Goal: Navigation & Orientation: Understand site structure

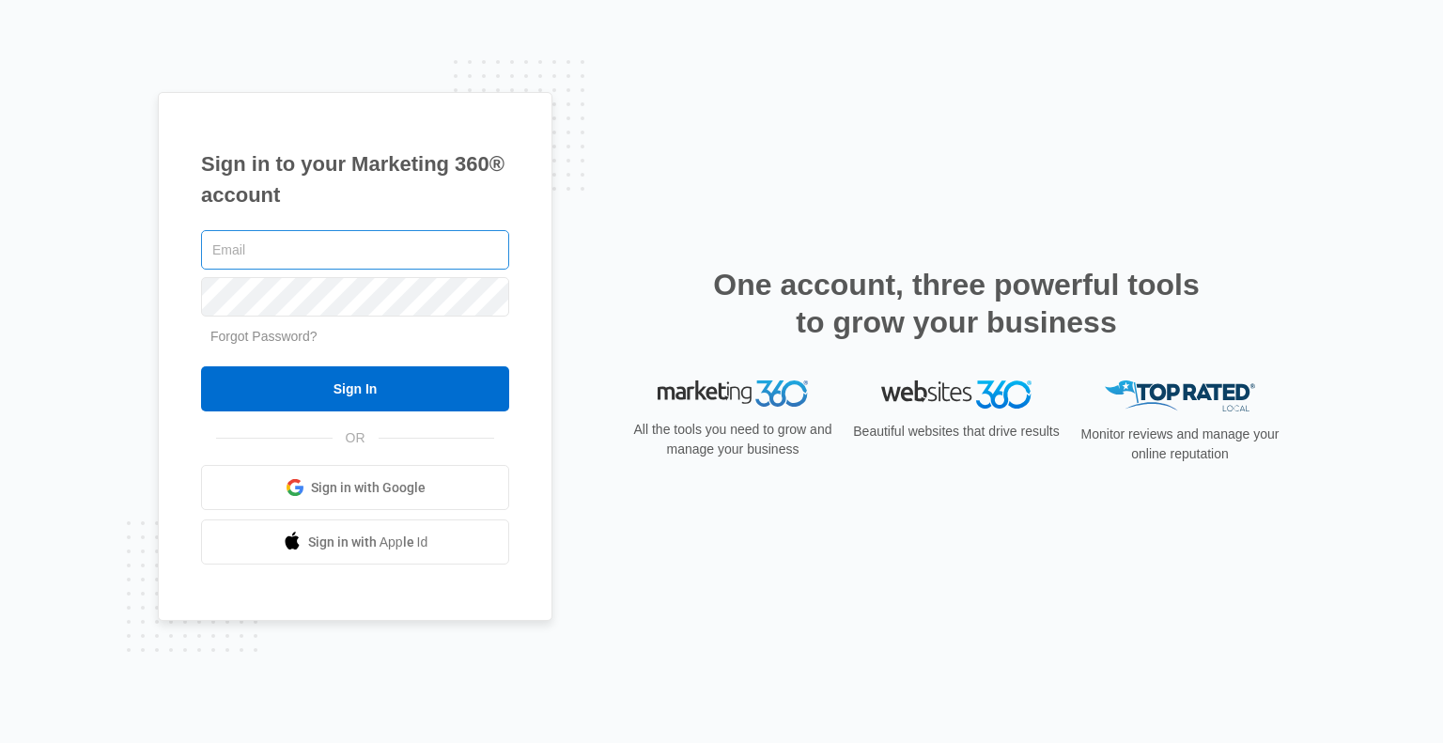
click at [326, 249] on input "text" at bounding box center [355, 249] width 308 height 39
type input "[EMAIL_ADDRESS][DOMAIN_NAME]"
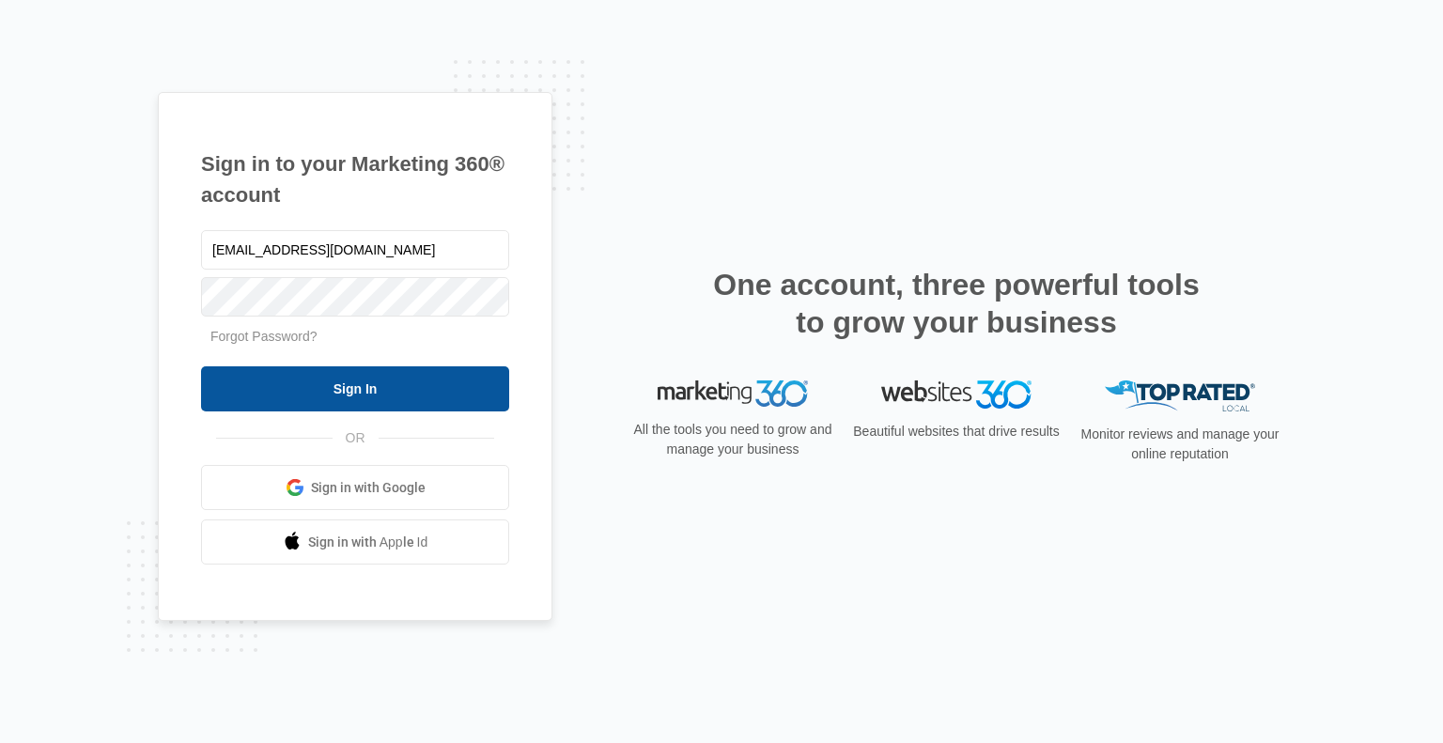
click at [391, 396] on input "Sign In" at bounding box center [355, 388] width 308 height 45
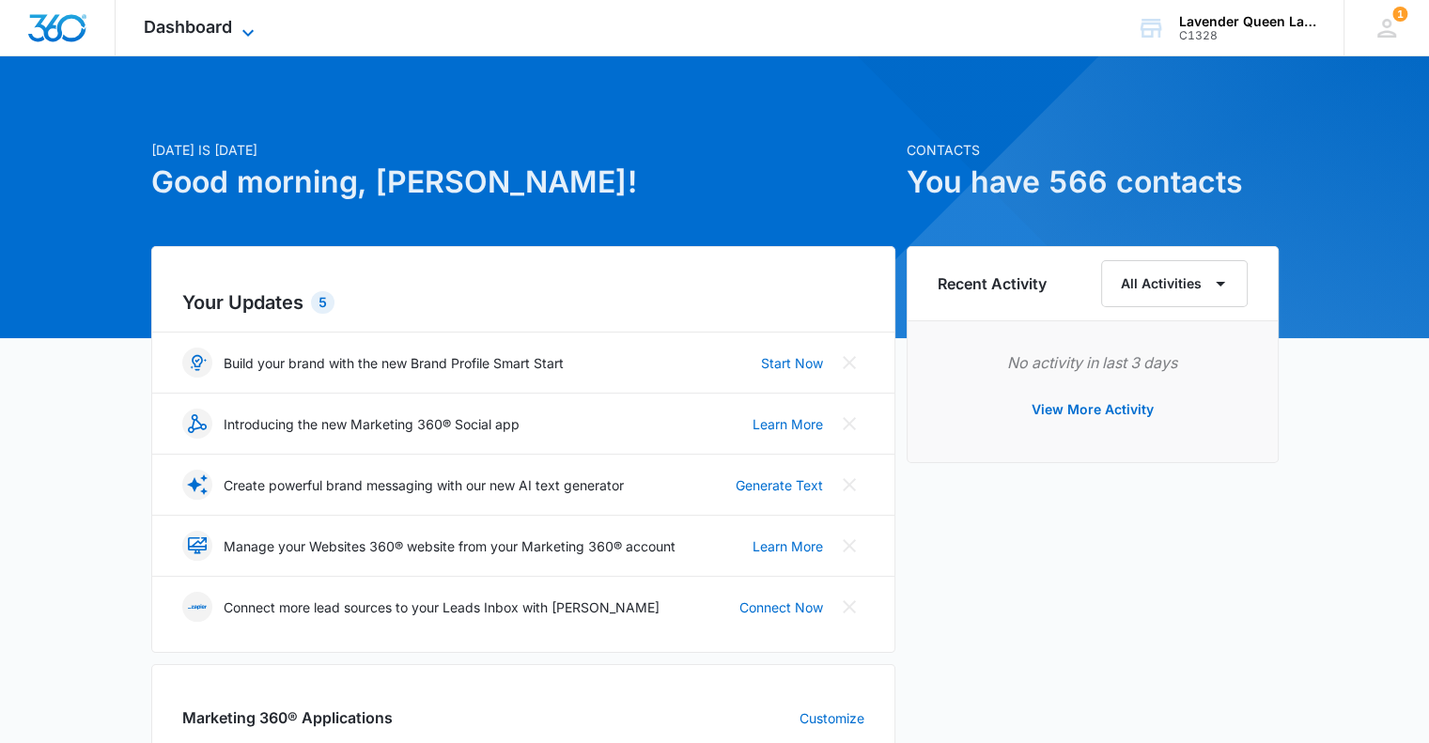
click at [249, 29] on icon at bounding box center [248, 33] width 23 height 23
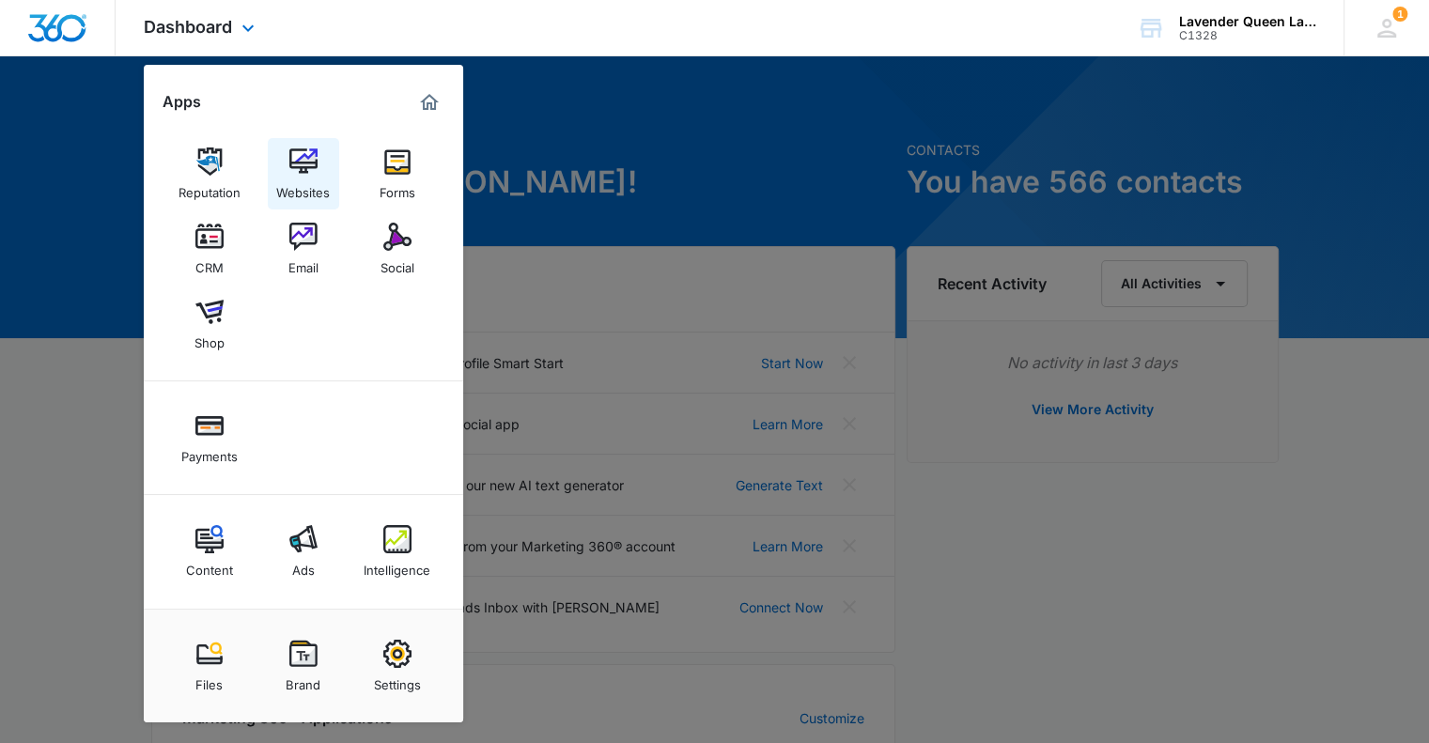
click at [314, 177] on div "Websites" at bounding box center [303, 188] width 54 height 24
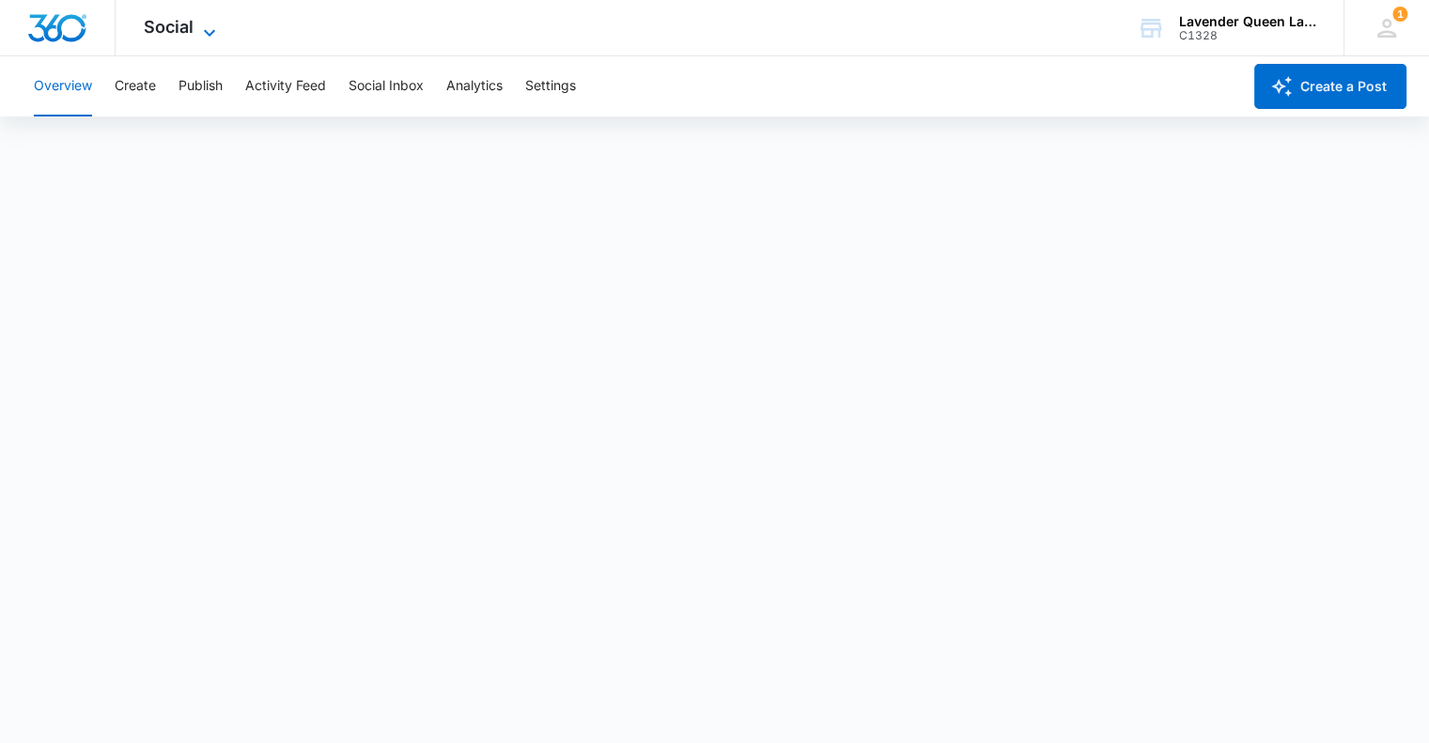
click at [212, 28] on icon at bounding box center [209, 33] width 23 height 23
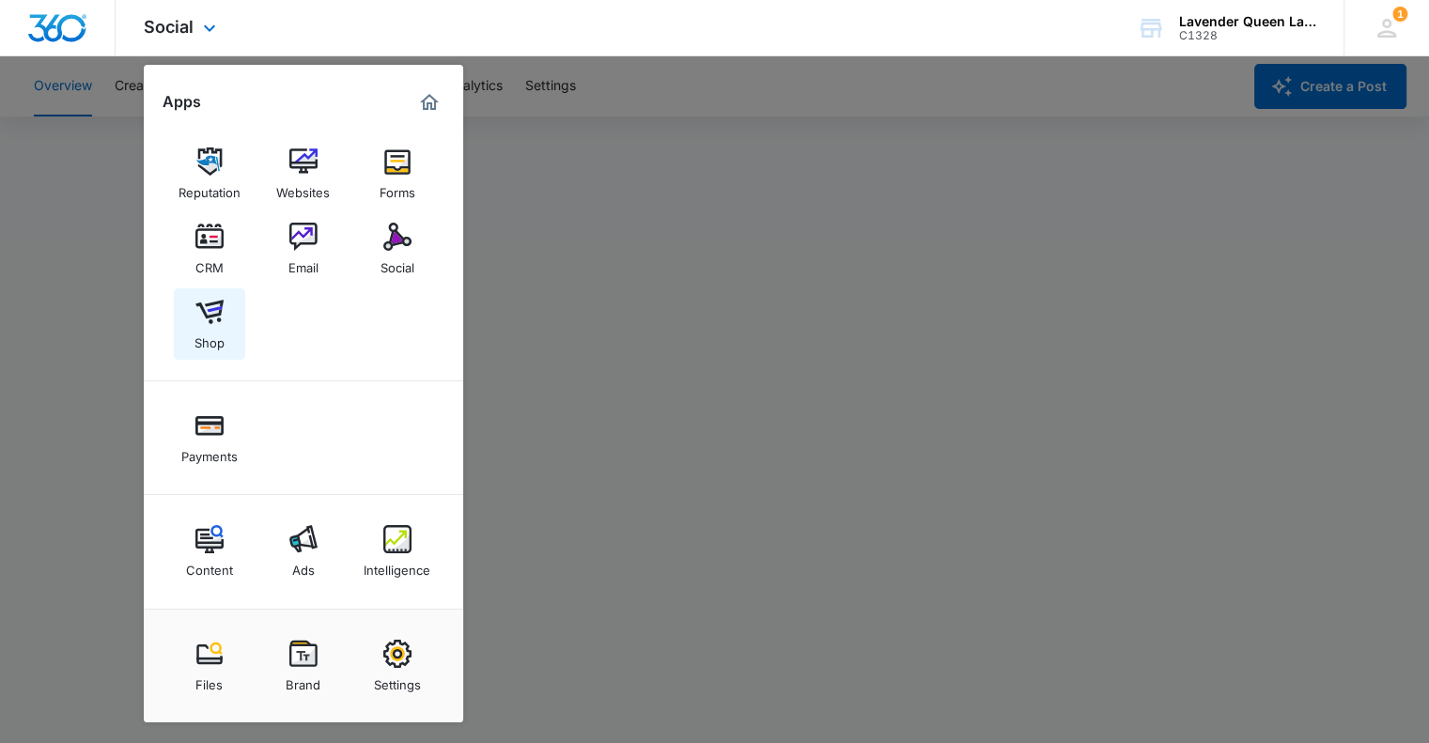
click at [224, 329] on link "Shop" at bounding box center [209, 323] width 71 height 71
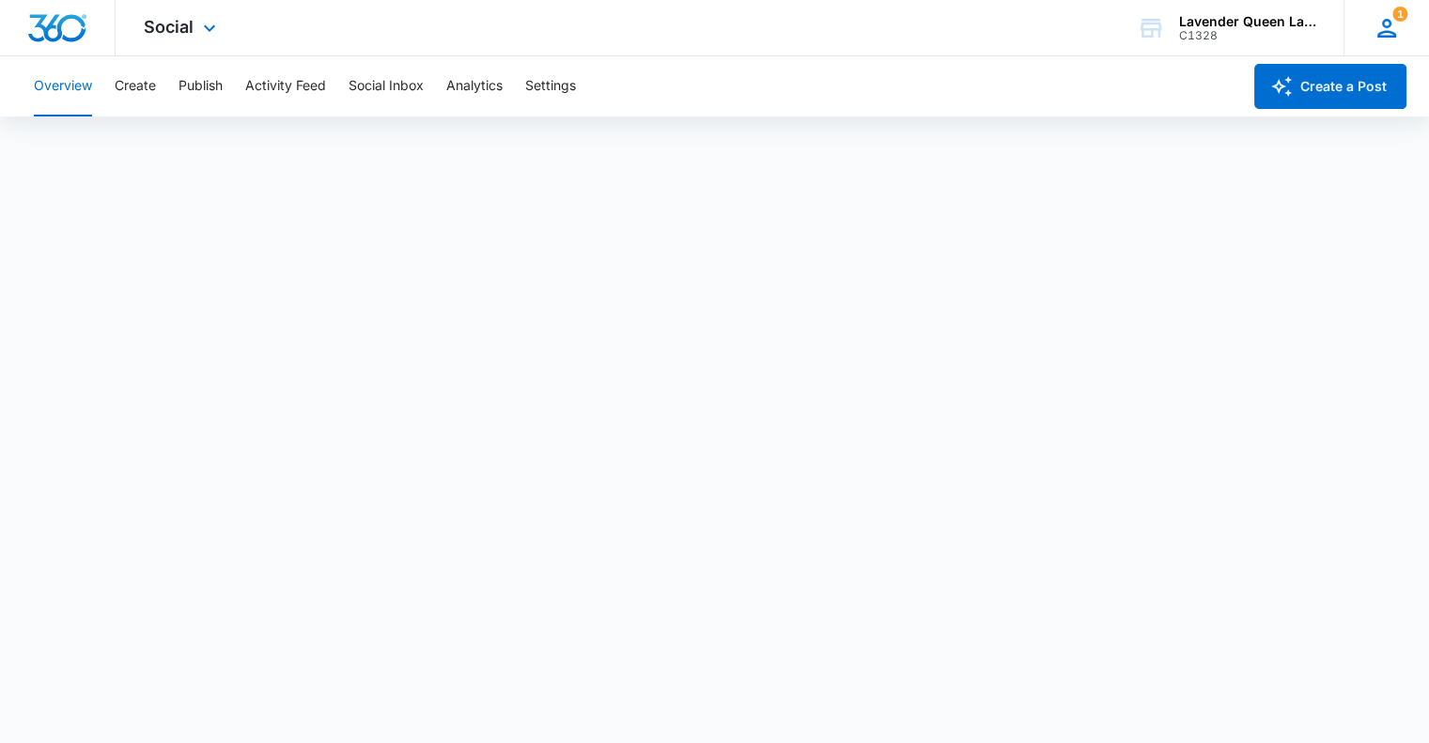
click at [1390, 29] on icon at bounding box center [1387, 28] width 28 height 28
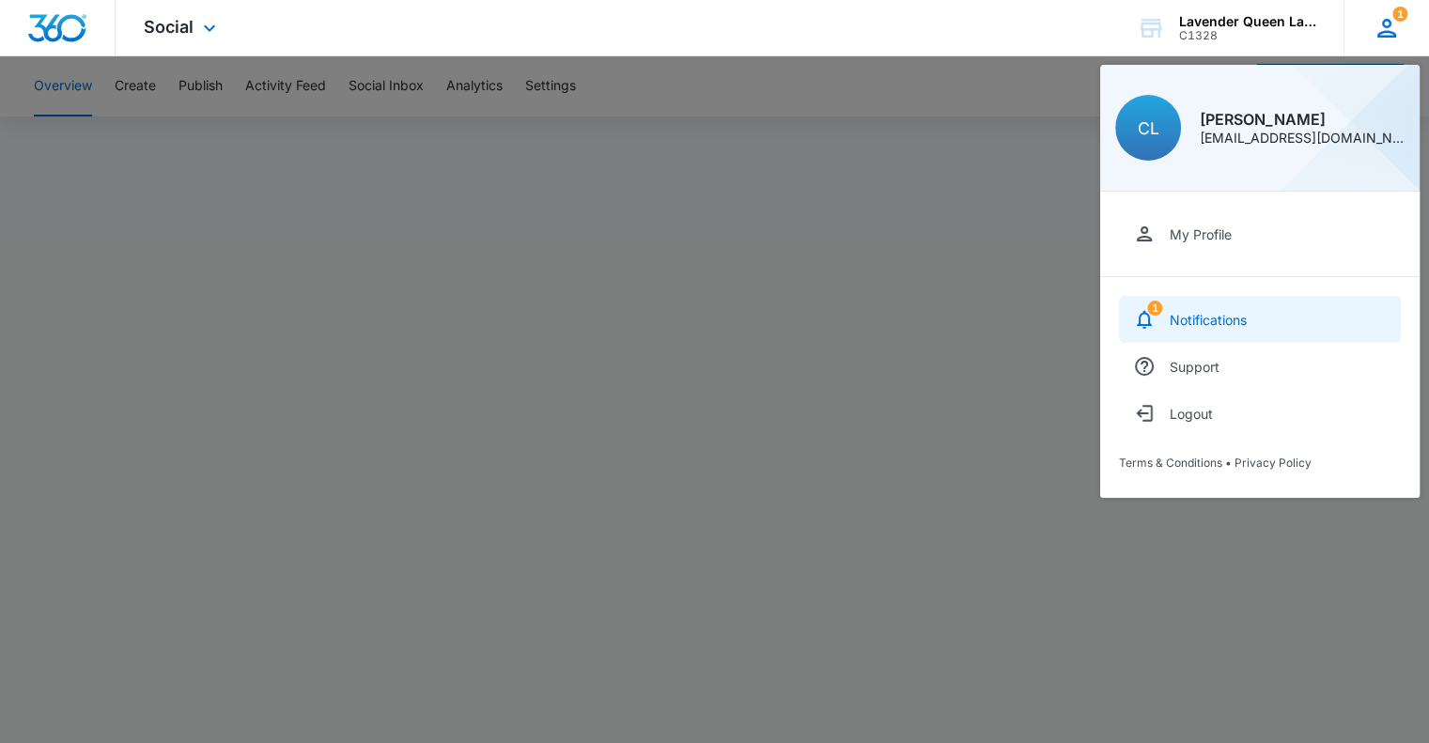
click at [1170, 326] on div "Notifications" at bounding box center [1208, 320] width 77 height 16
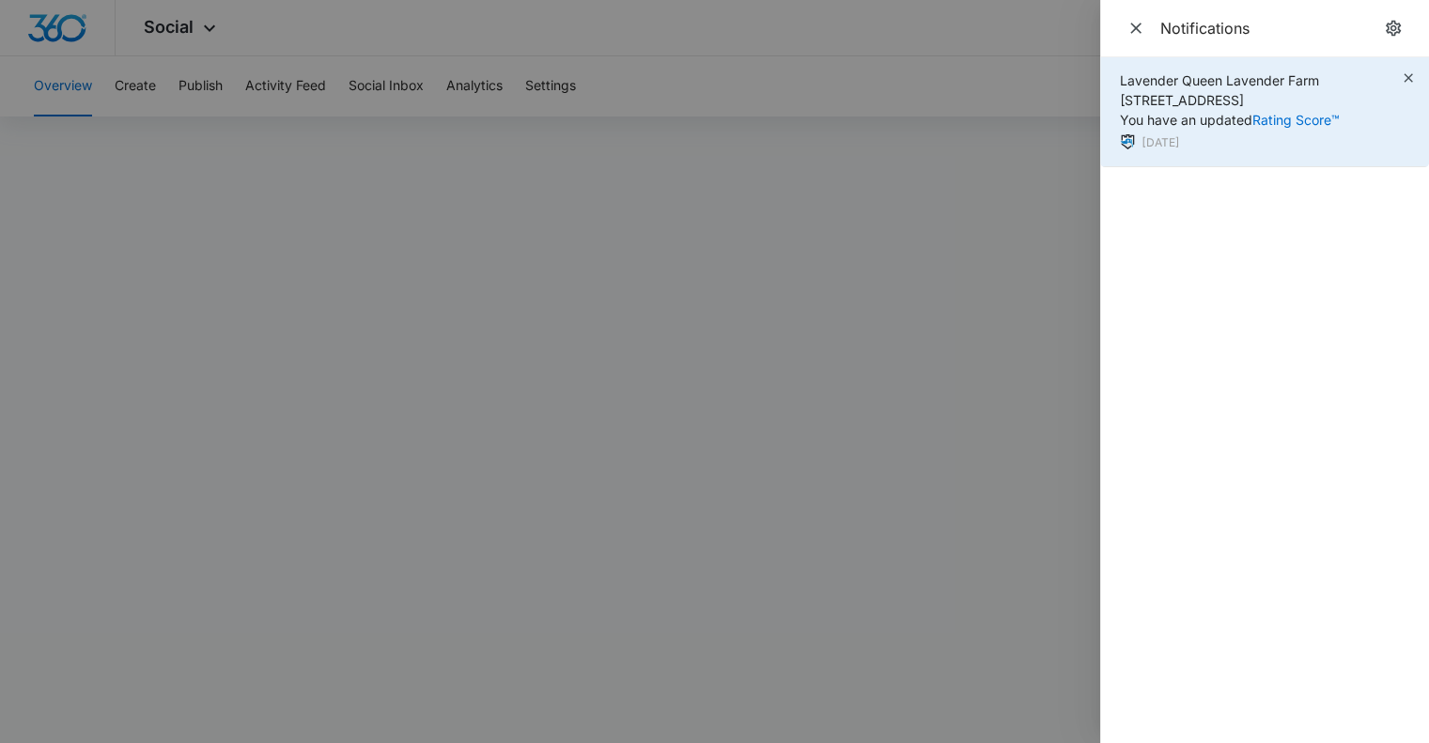
click at [1223, 97] on span "Lavender Queen Lavender Farm 3981 County Rd 1 E, Yarker, ON You have an updated…" at bounding box center [1230, 99] width 220 height 55
click at [1406, 75] on icon "button" at bounding box center [1408, 77] width 8 height 8
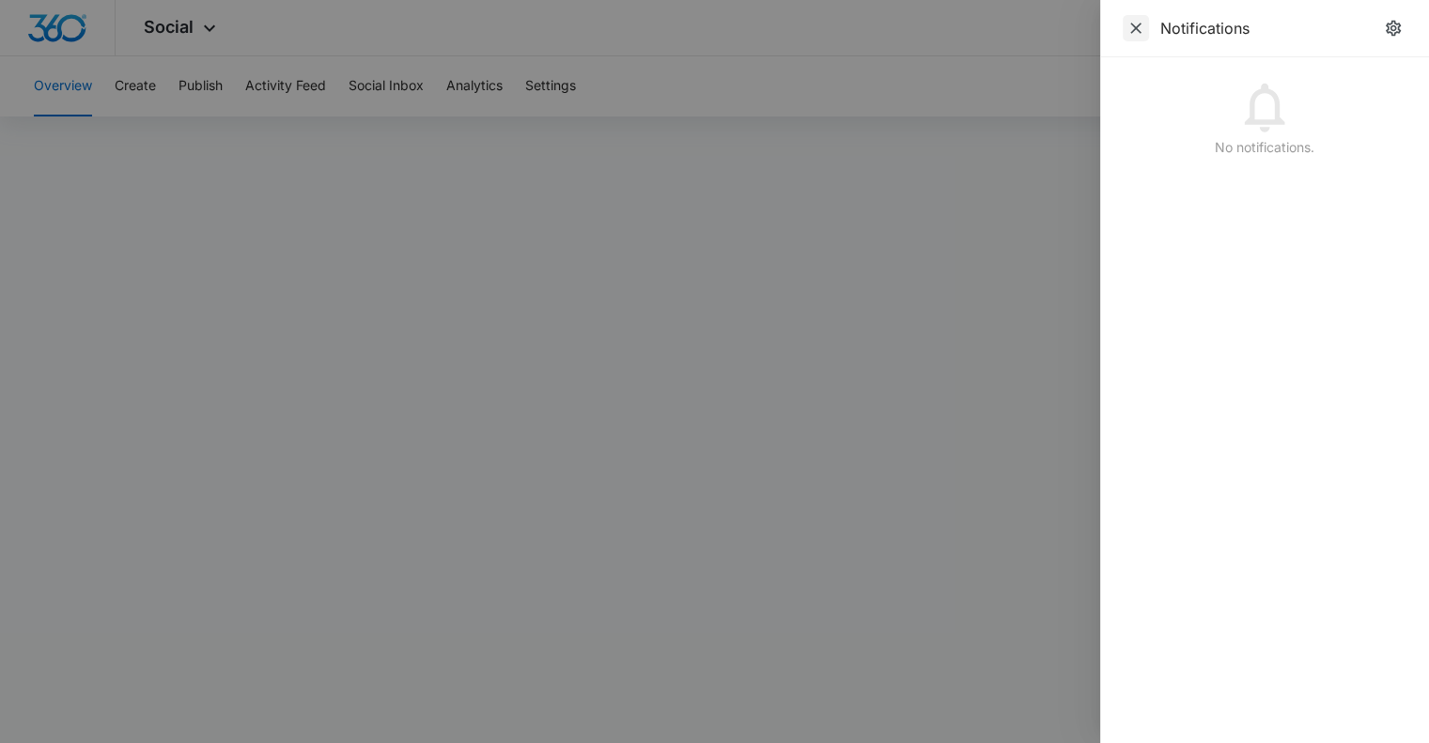
click at [1134, 24] on icon "Close" at bounding box center [1135, 28] width 19 height 19
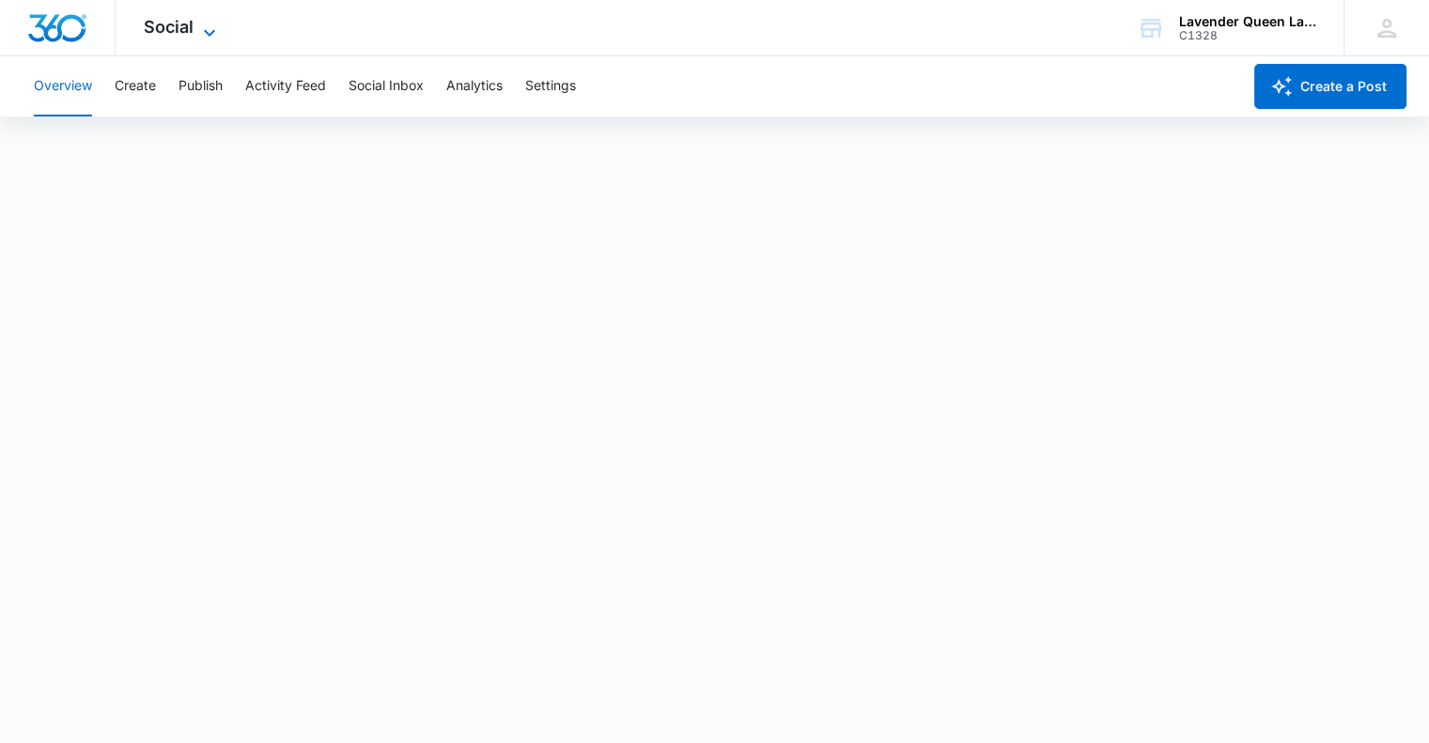
click at [206, 28] on icon at bounding box center [209, 33] width 23 height 23
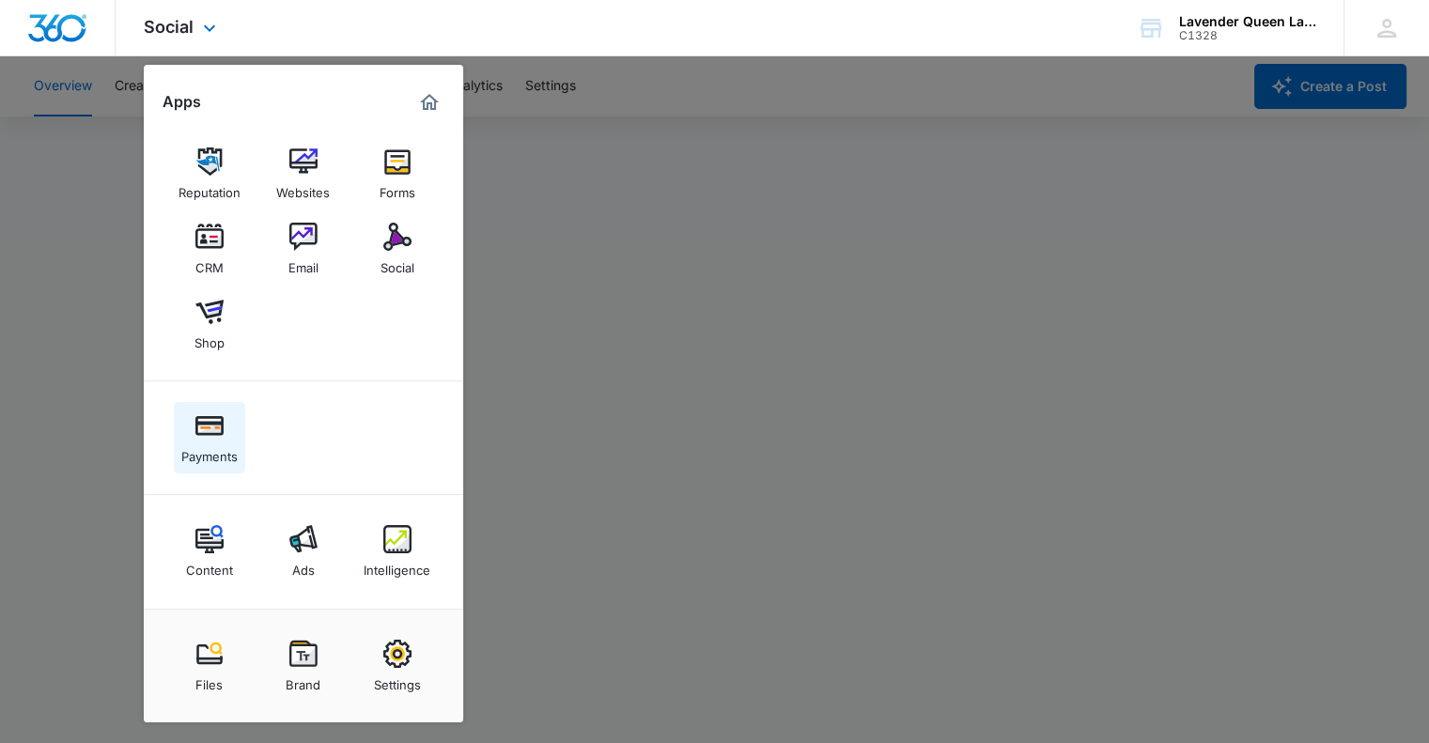
click at [209, 431] on img at bounding box center [209, 425] width 28 height 28
